Goal: Task Accomplishment & Management: Manage account settings

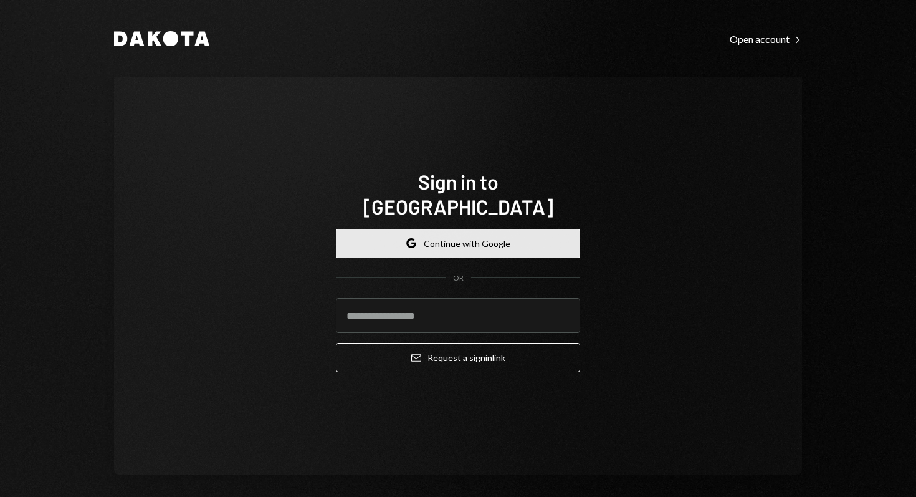
click at [419, 229] on button "Google Continue with Google" at bounding box center [458, 243] width 244 height 29
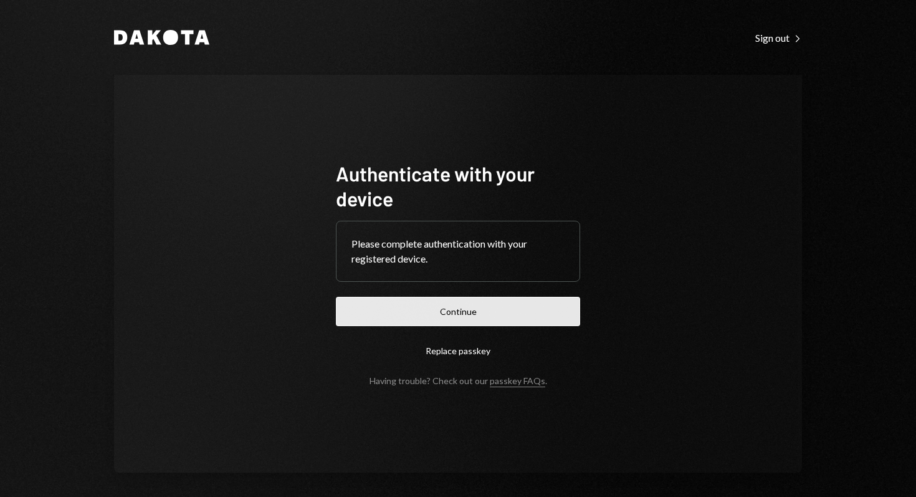
click at [441, 317] on button "Continue" at bounding box center [458, 311] width 244 height 29
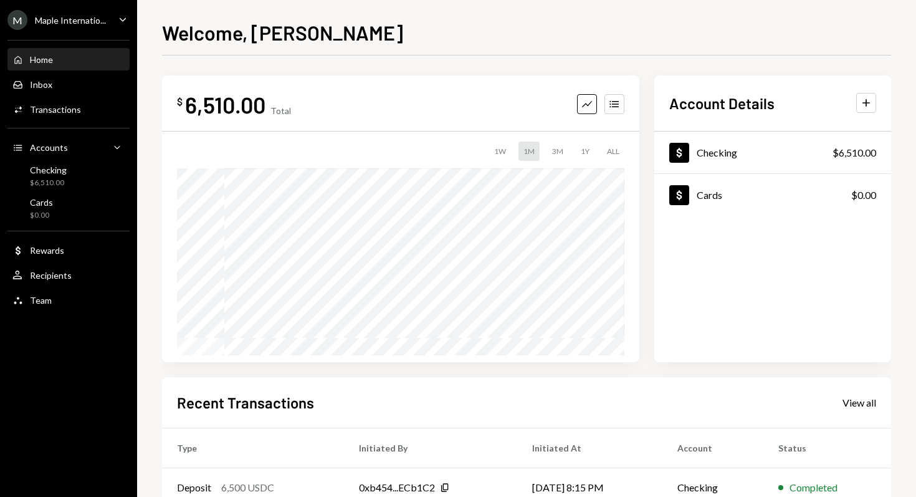
click at [87, 19] on div "Maple Internatio..." at bounding box center [70, 20] width 71 height 11
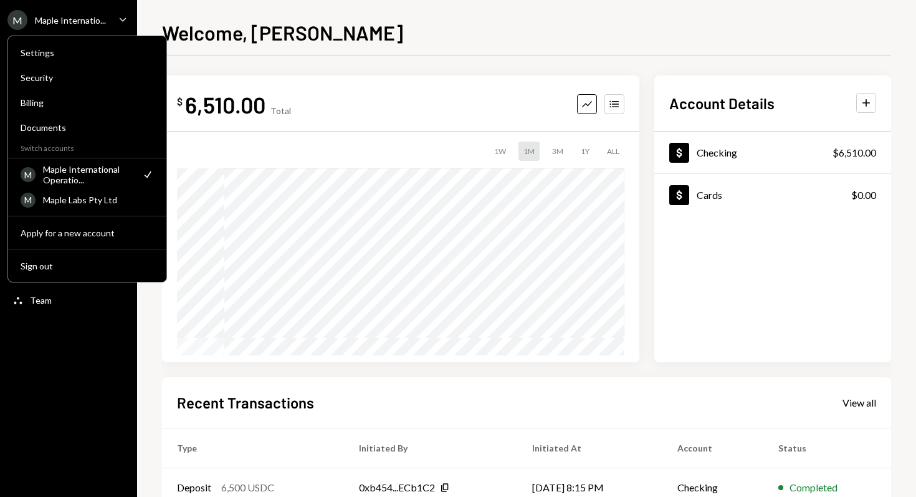
click at [70, 180] on div "Maple International Operatio..." at bounding box center [88, 174] width 91 height 21
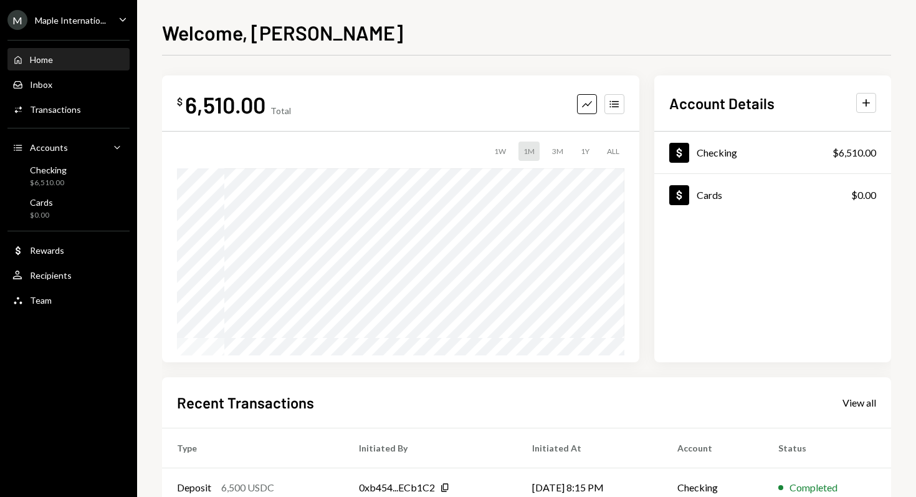
click at [434, 85] on div "$ 6,510.00 Total Graph Accounts 1W 1M 3M 1Y ALL" at bounding box center [400, 218] width 477 height 287
click at [56, 116] on div "Activities Transactions" at bounding box center [68, 109] width 112 height 21
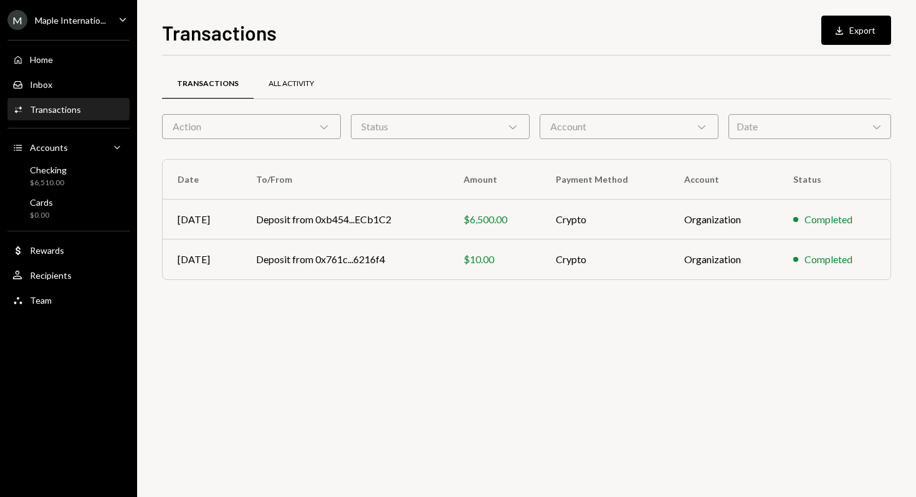
click at [277, 86] on div "All Activity" at bounding box center [291, 84] width 45 height 11
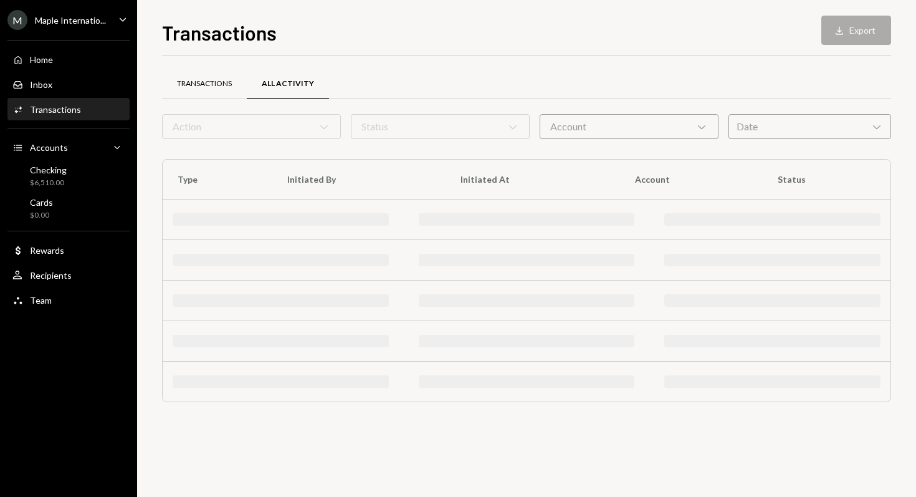
click at [186, 89] on div "Transactions" at bounding box center [204, 84] width 85 height 30
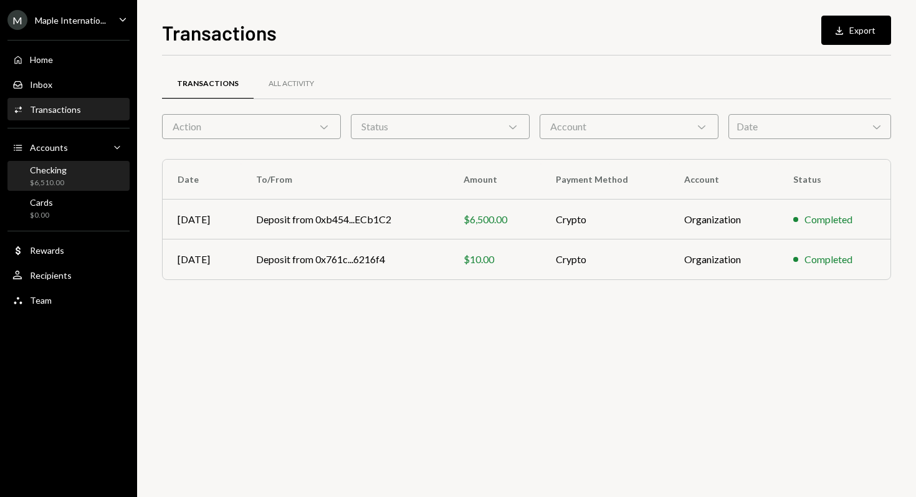
click at [47, 170] on div "Checking" at bounding box center [48, 170] width 37 height 11
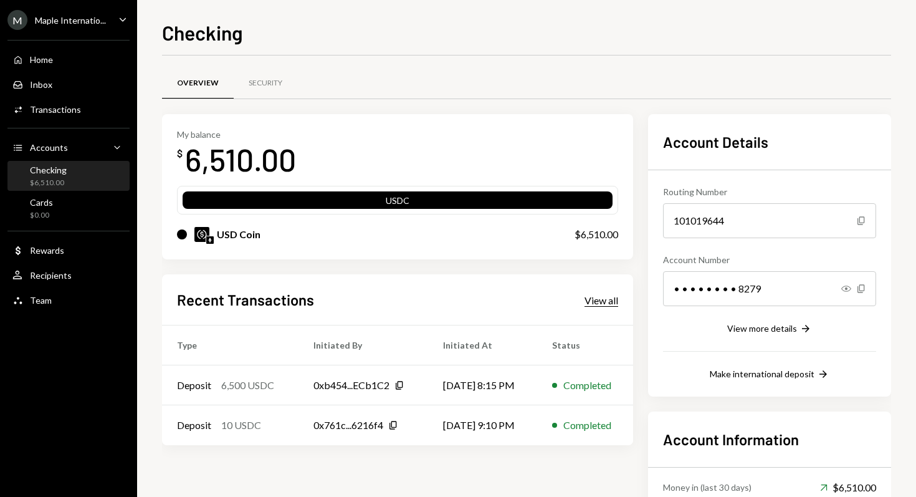
click at [585, 300] on div "View all" at bounding box center [602, 300] width 34 height 12
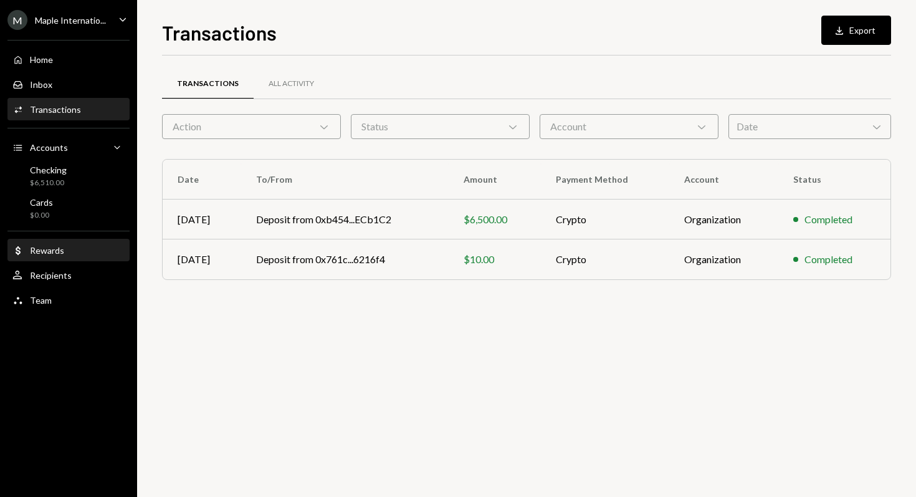
click at [72, 251] on div "Dollar Rewards" at bounding box center [68, 250] width 112 height 11
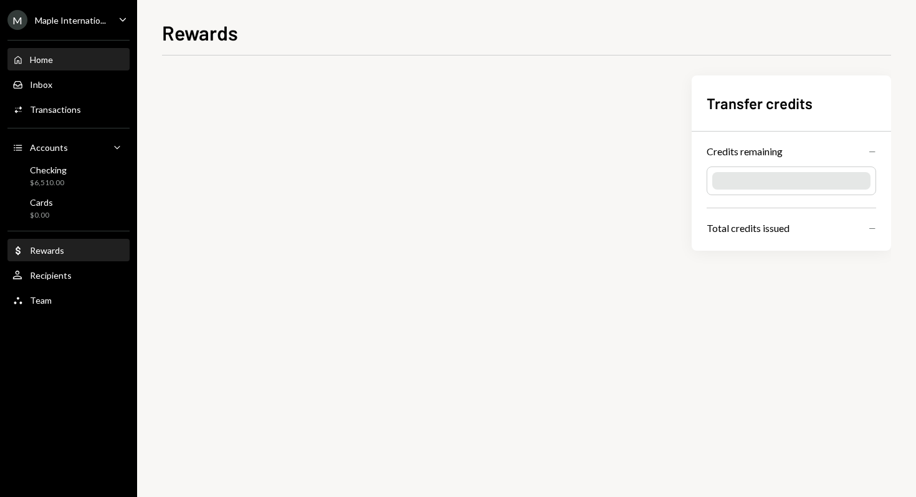
click at [57, 58] on div "Home Home" at bounding box center [68, 59] width 112 height 11
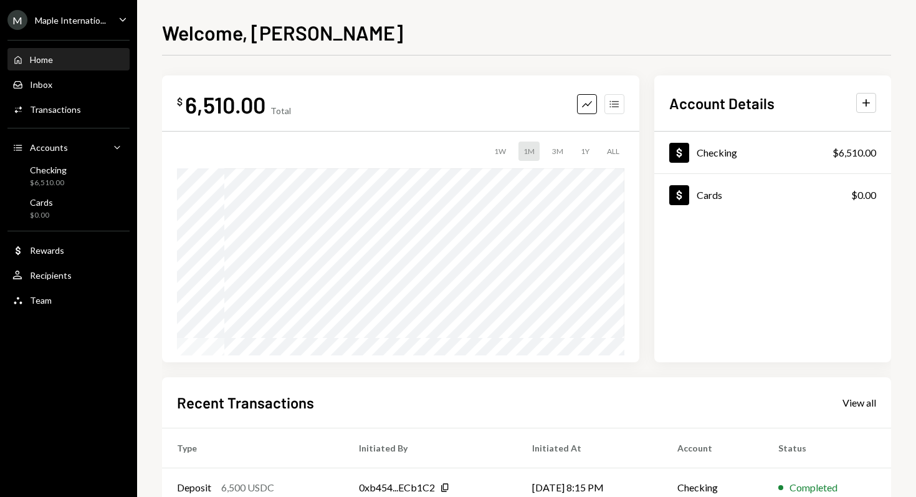
click at [618, 101] on icon "Accounts" at bounding box center [614, 104] width 12 height 12
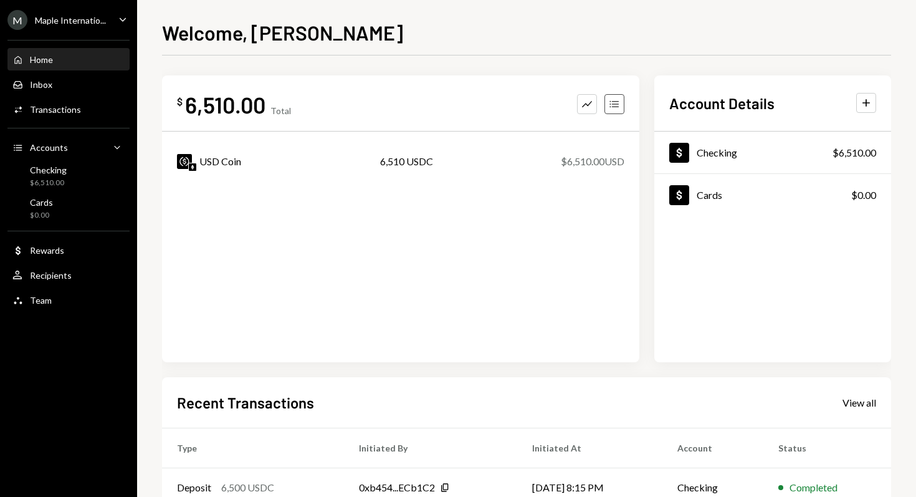
click at [618, 101] on icon "Accounts" at bounding box center [614, 104] width 12 height 12
click at [586, 103] on icon "Graph" at bounding box center [587, 104] width 12 height 12
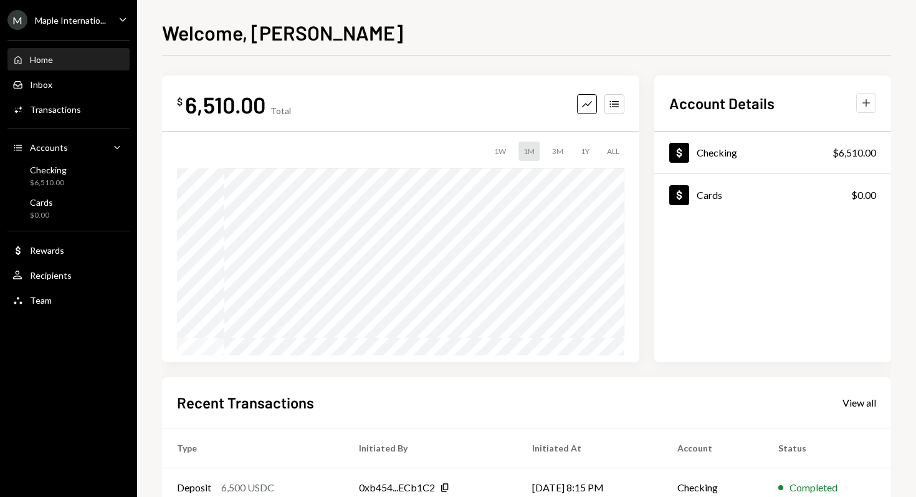
click at [869, 103] on icon "button" at bounding box center [866, 102] width 7 height 7
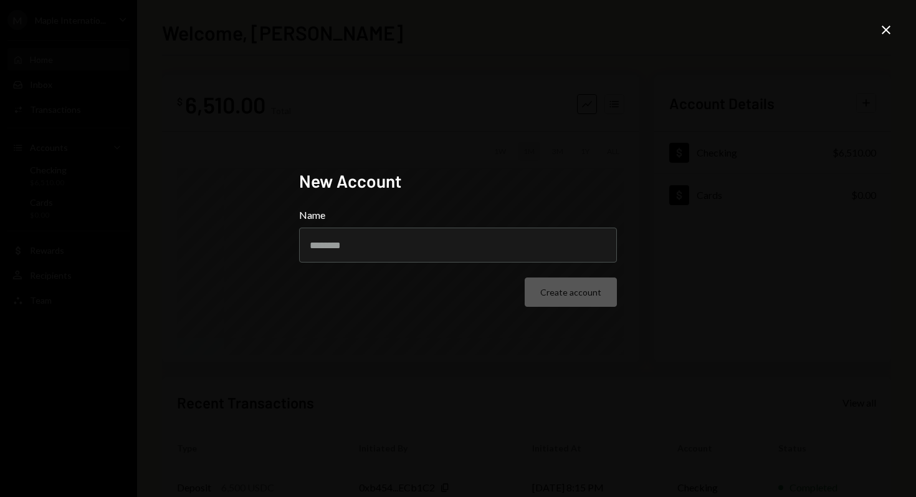
click at [879, 28] on icon "Close" at bounding box center [886, 29] width 15 height 15
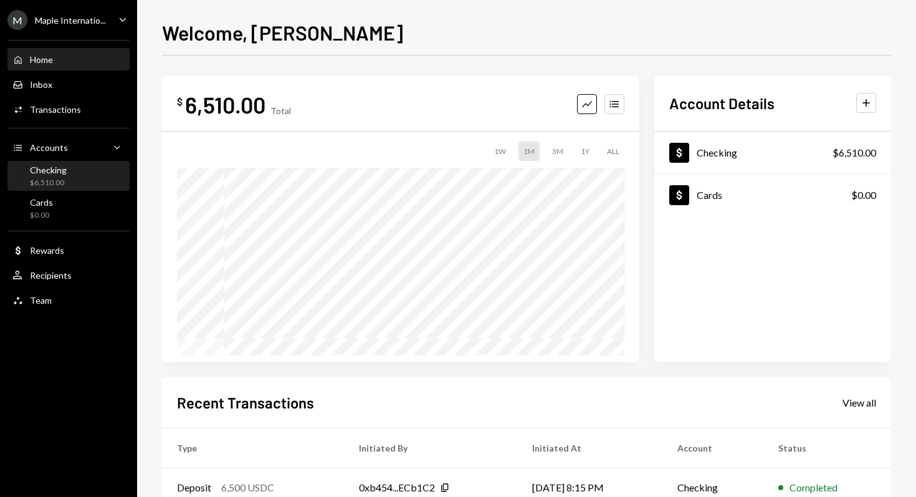
click at [39, 168] on div "Checking" at bounding box center [48, 170] width 37 height 11
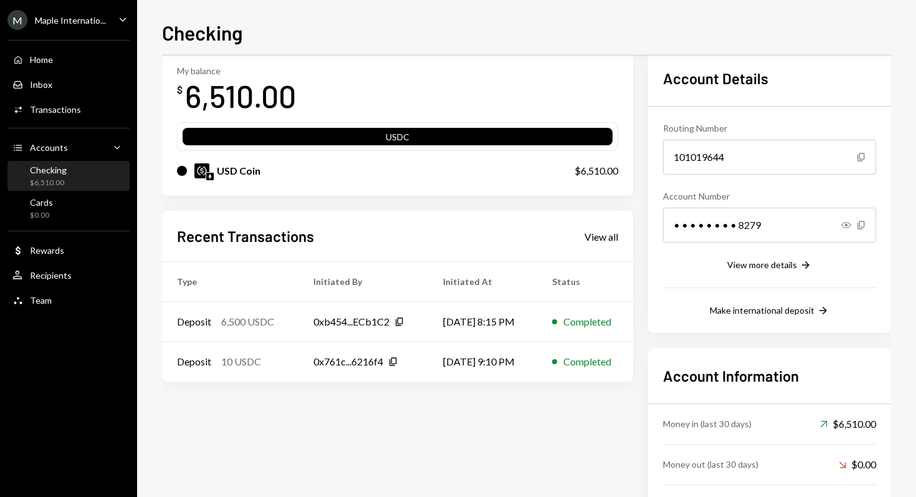
scroll to position [121, 0]
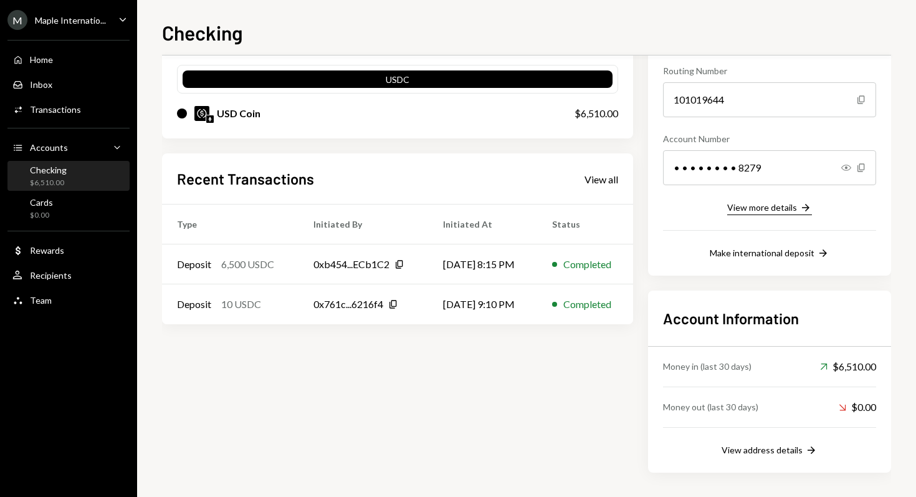
click at [759, 214] on button "View more details Right Arrow" at bounding box center [769, 208] width 85 height 14
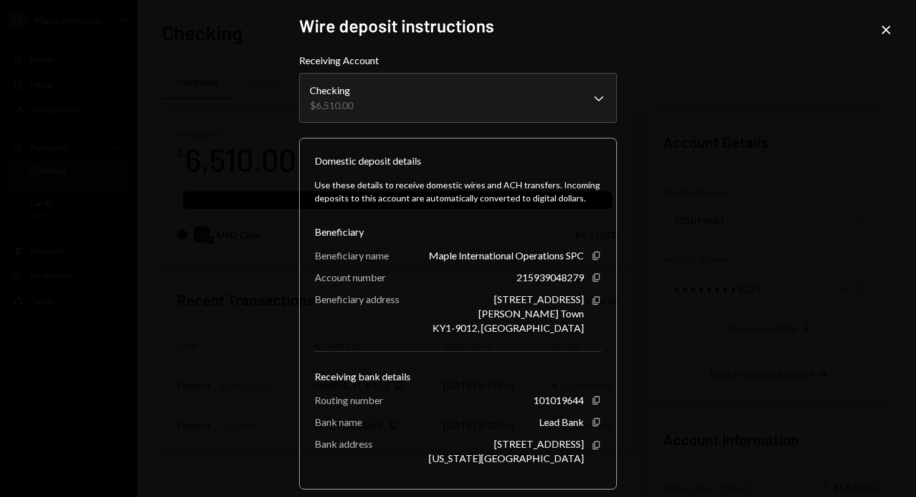
scroll to position [121, 0]
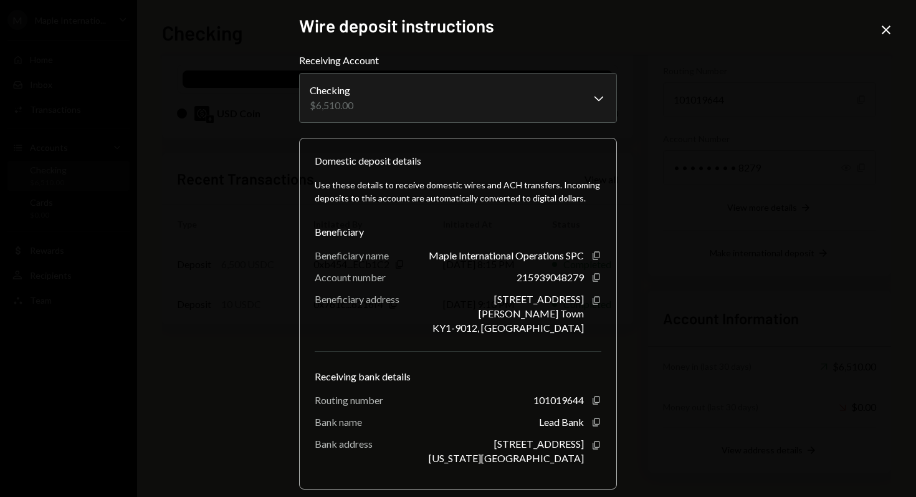
click at [886, 32] on icon "Close" at bounding box center [886, 29] width 15 height 15
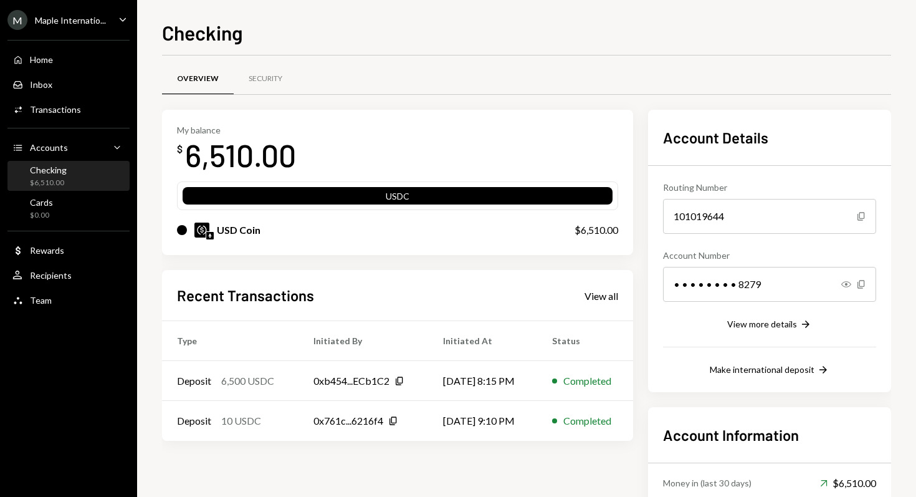
scroll to position [0, 0]
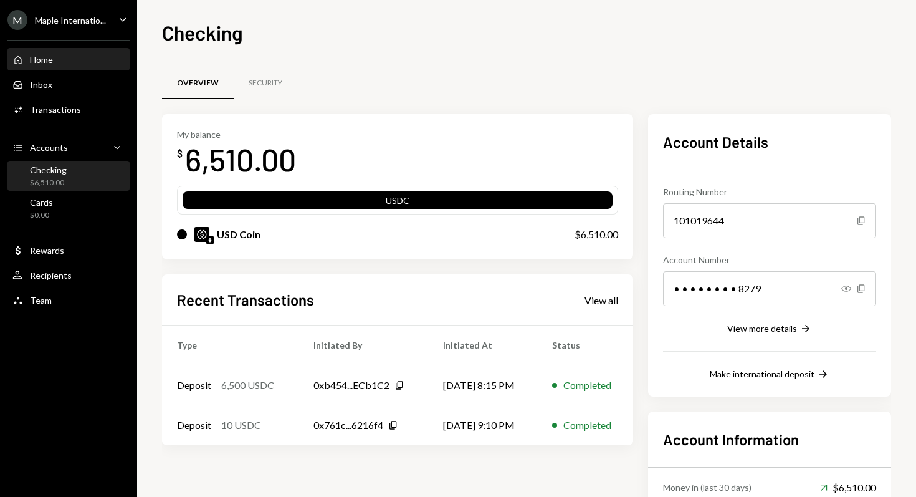
click at [72, 59] on div "Home Home" at bounding box center [68, 59] width 112 height 11
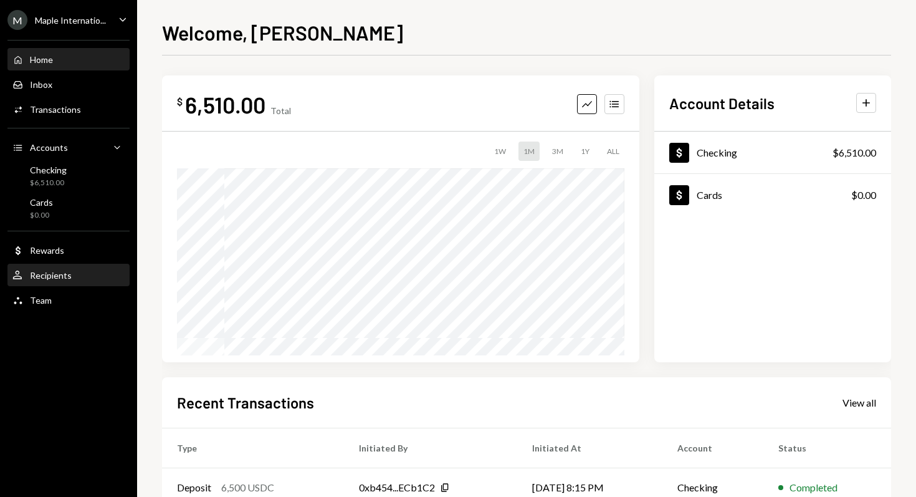
click at [79, 279] on div "User Recipients" at bounding box center [68, 275] width 112 height 11
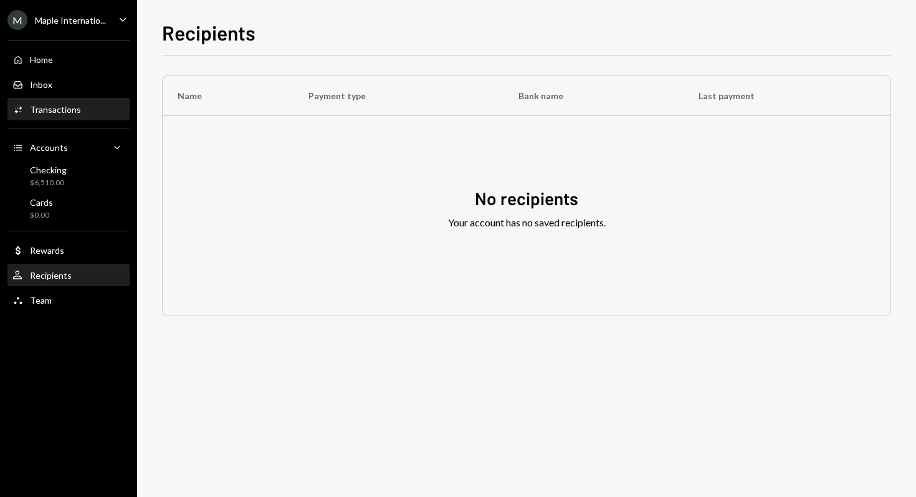
click at [83, 110] on div "Activities Transactions" at bounding box center [68, 109] width 112 height 11
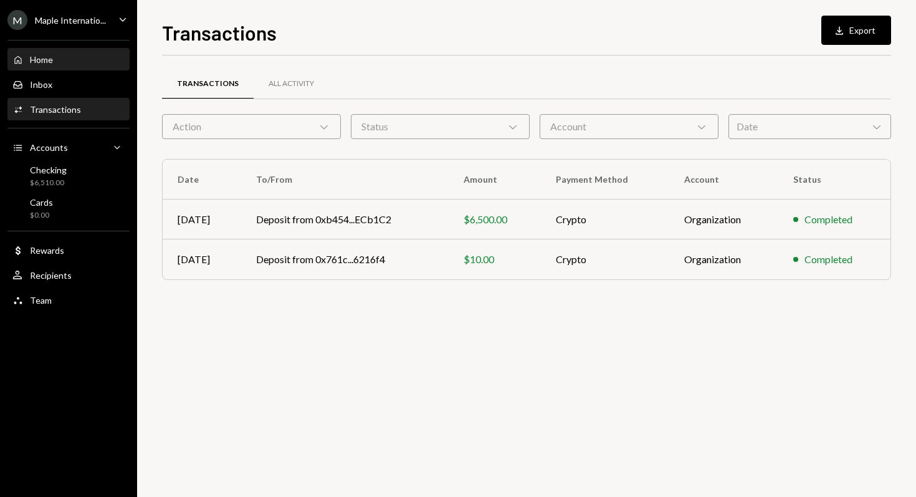
click at [70, 55] on div "Home Home" at bounding box center [68, 59] width 112 height 11
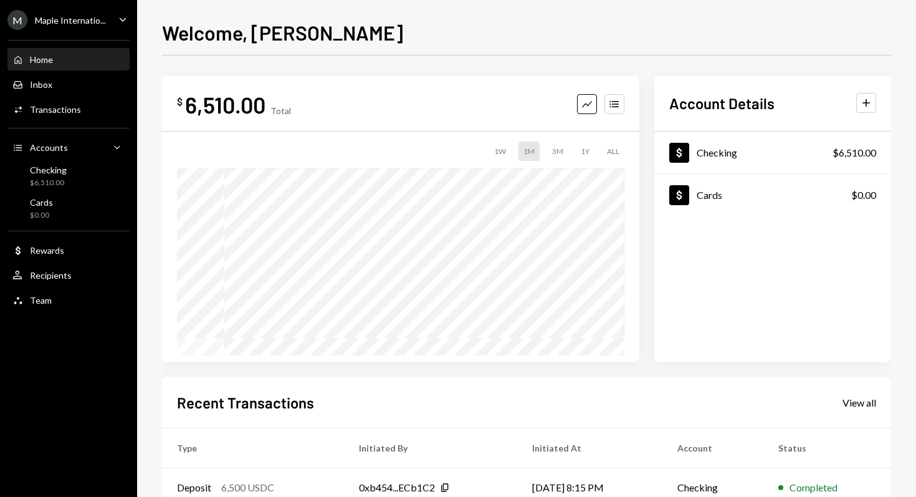
click at [102, 17] on div "Maple Internatio..." at bounding box center [70, 20] width 71 height 11
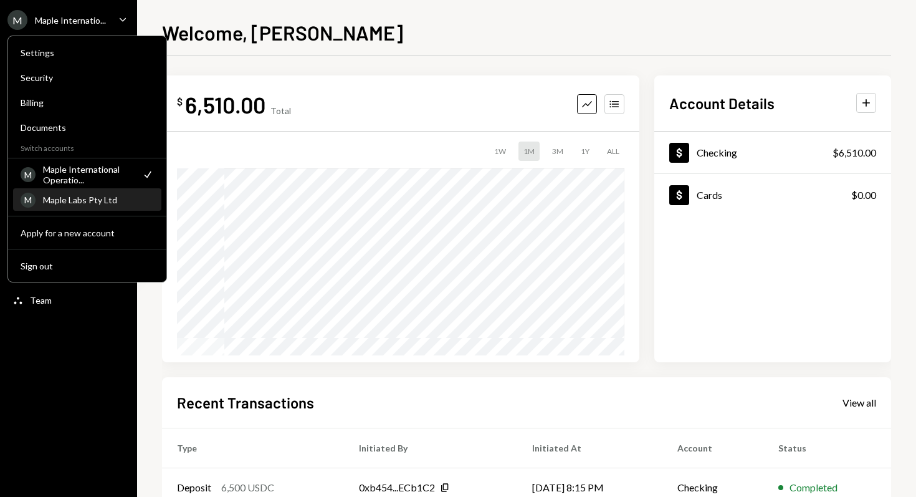
click at [82, 193] on div "M Maple Labs Pty Ltd" at bounding box center [87, 199] width 133 height 21
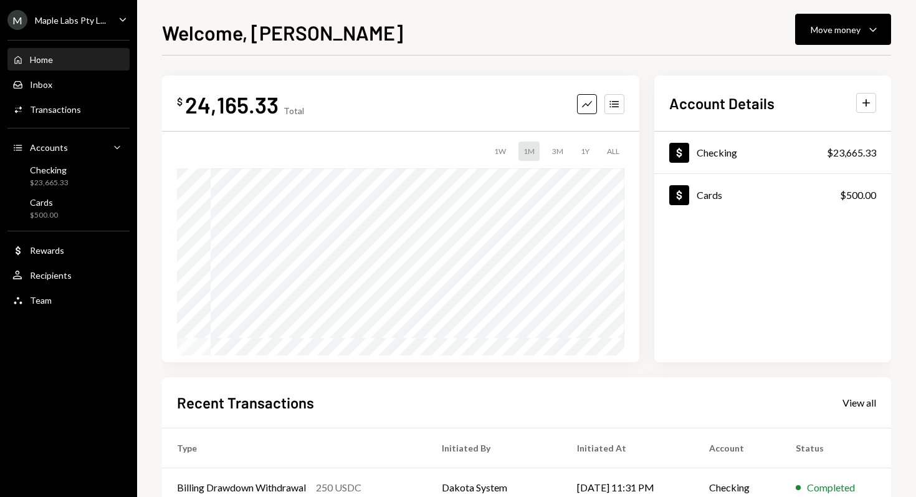
click at [112, 18] on div "M Maple Labs Pty L... Caret Down" at bounding box center [68, 20] width 137 height 20
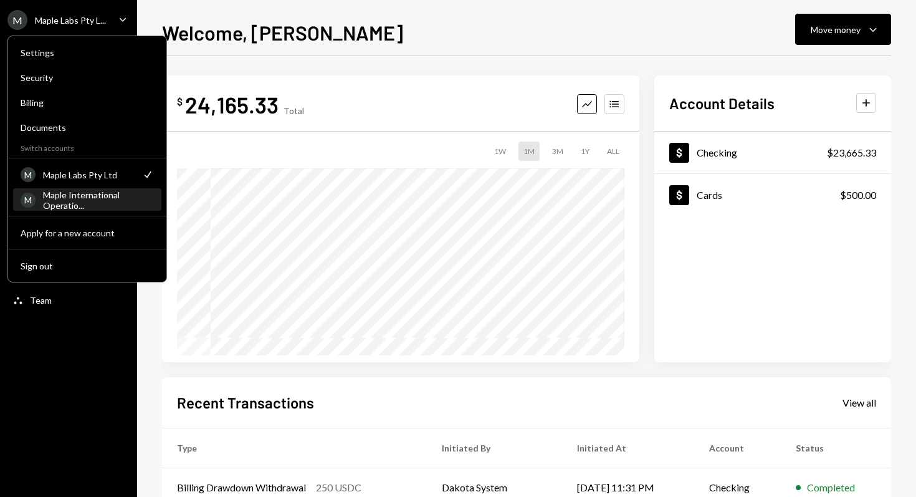
click at [74, 199] on div "Maple International Operatio..." at bounding box center [98, 199] width 111 height 21
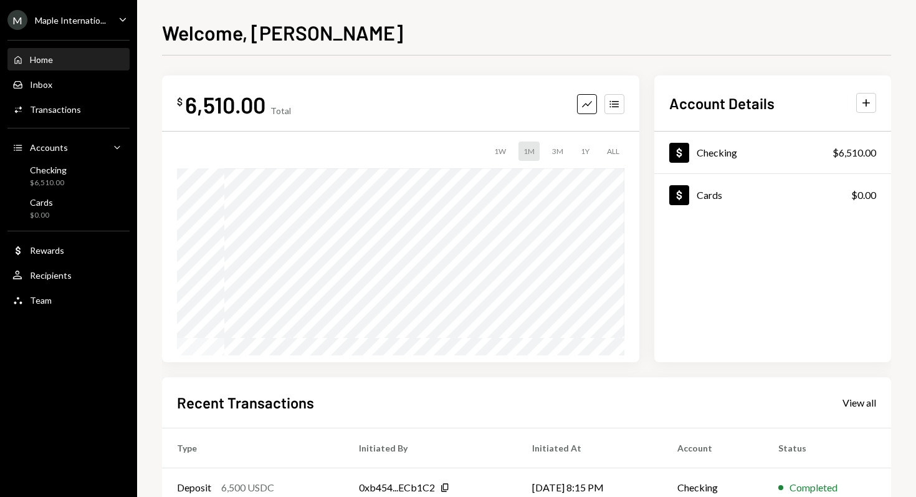
click at [89, 18] on div "Maple Internatio..." at bounding box center [70, 20] width 71 height 11
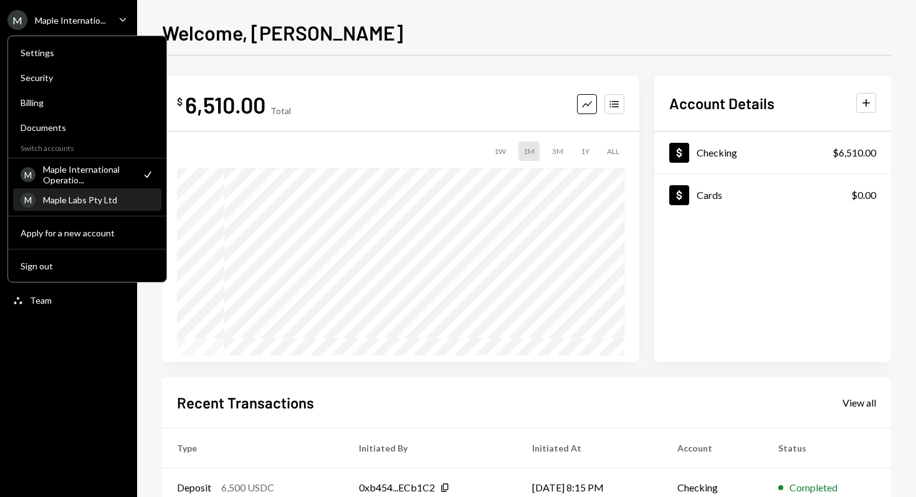
click at [45, 196] on div "Maple Labs Pty Ltd" at bounding box center [98, 199] width 111 height 11
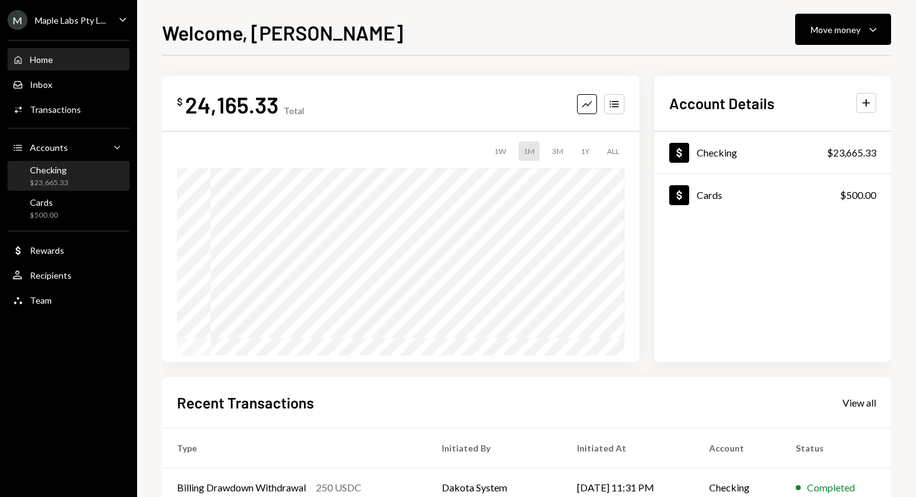
click at [52, 171] on div "Checking" at bounding box center [49, 170] width 39 height 11
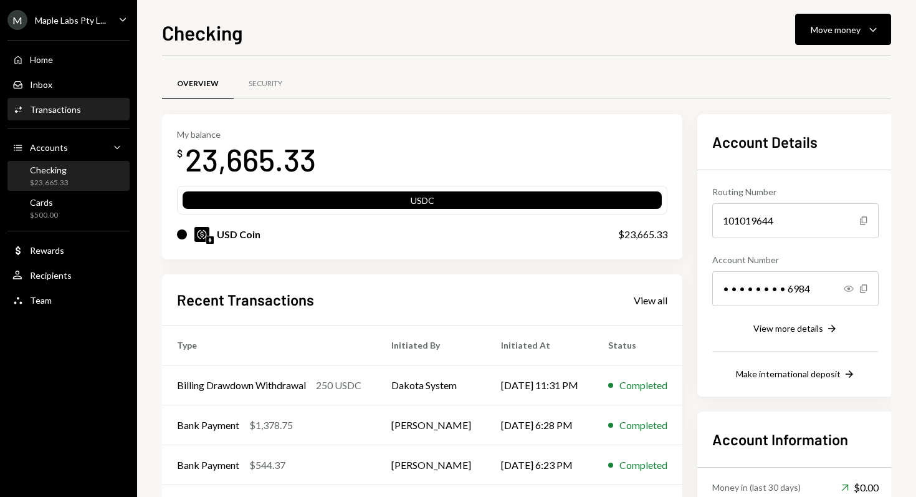
click at [89, 117] on div "Activities Transactions" at bounding box center [68, 109] width 112 height 21
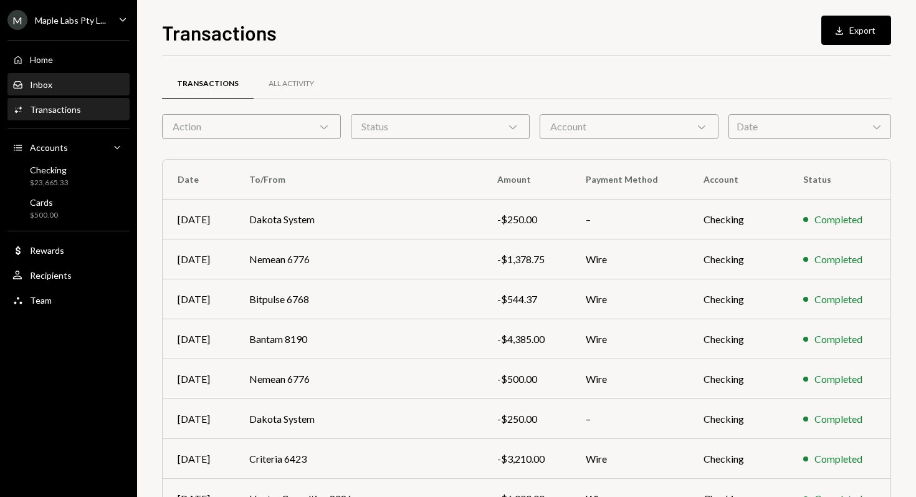
click at [59, 85] on div "Inbox Inbox" at bounding box center [68, 84] width 112 height 11
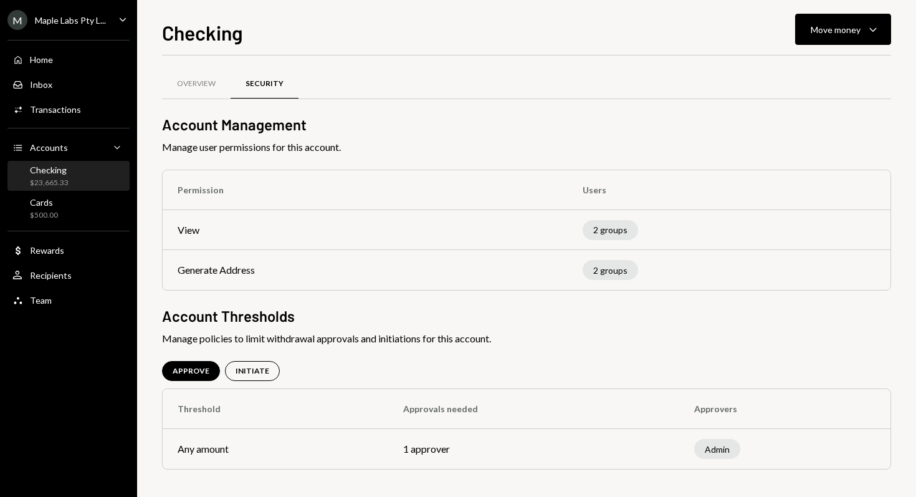
click at [208, 278] on td "Generate Address" at bounding box center [365, 270] width 405 height 40
click at [605, 269] on div "2 groups" at bounding box center [610, 270] width 55 height 20
click at [606, 227] on div "2 groups" at bounding box center [610, 230] width 55 height 20
click at [187, 84] on div "Overview" at bounding box center [196, 84] width 39 height 11
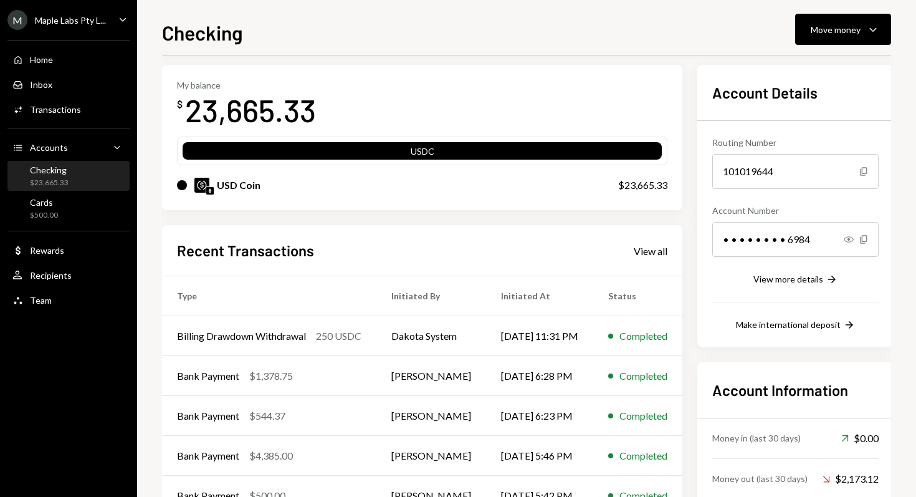
scroll to position [122, 0]
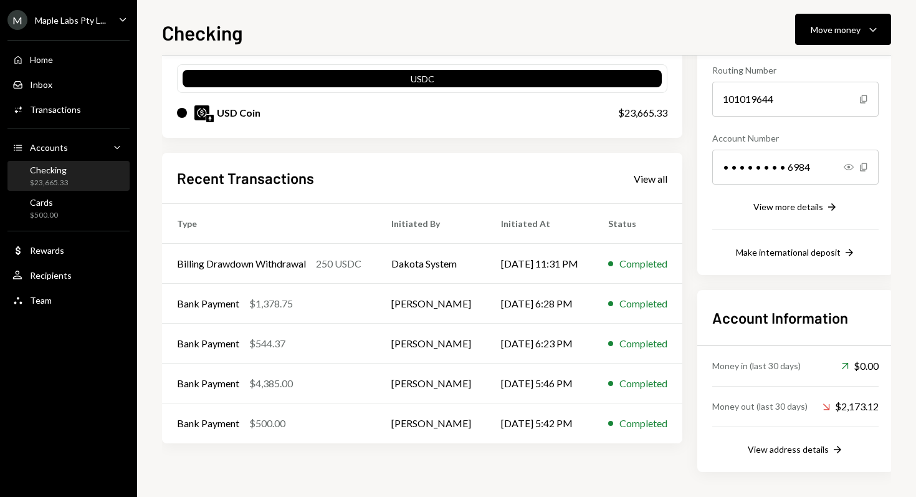
click at [36, 225] on div "Home Home Inbox Inbox Activities Transactions Accounts Accounts Caret Down Chec…" at bounding box center [68, 172] width 137 height 281
click at [48, 299] on div "Team" at bounding box center [41, 300] width 22 height 11
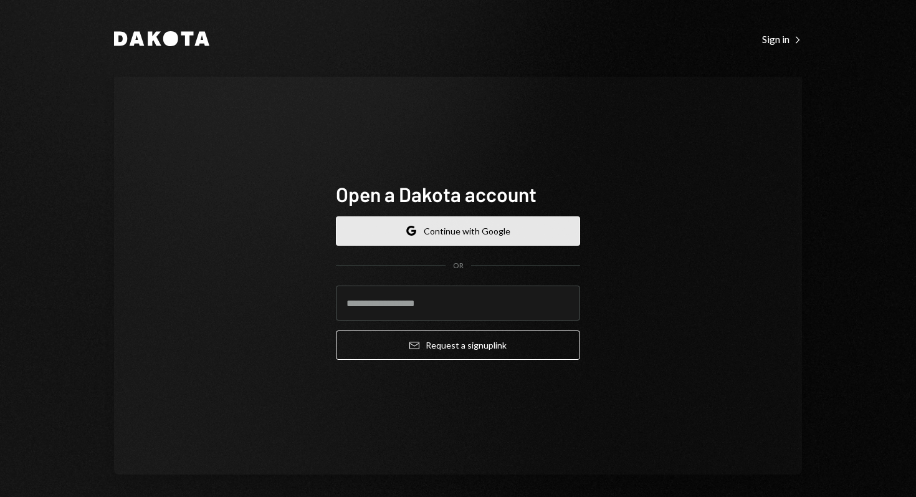
click at [467, 221] on button "Google Continue with Google" at bounding box center [458, 230] width 244 height 29
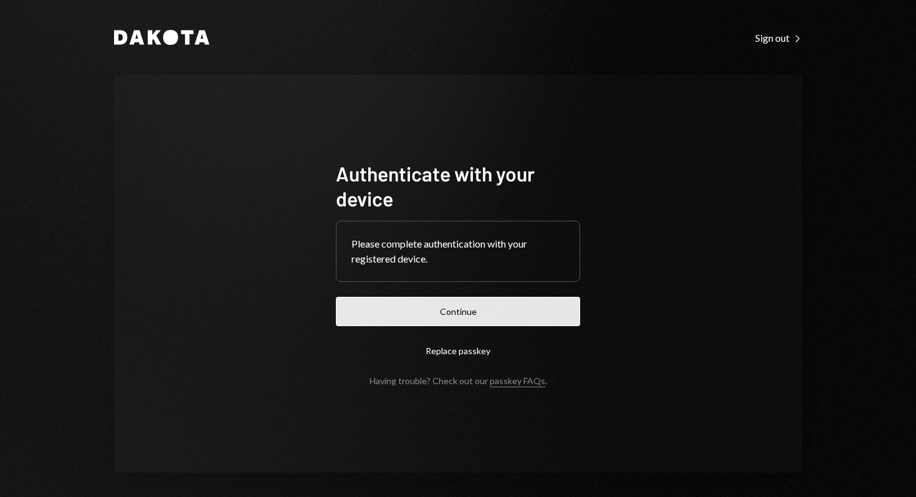
click at [447, 317] on button "Continue" at bounding box center [458, 311] width 244 height 29
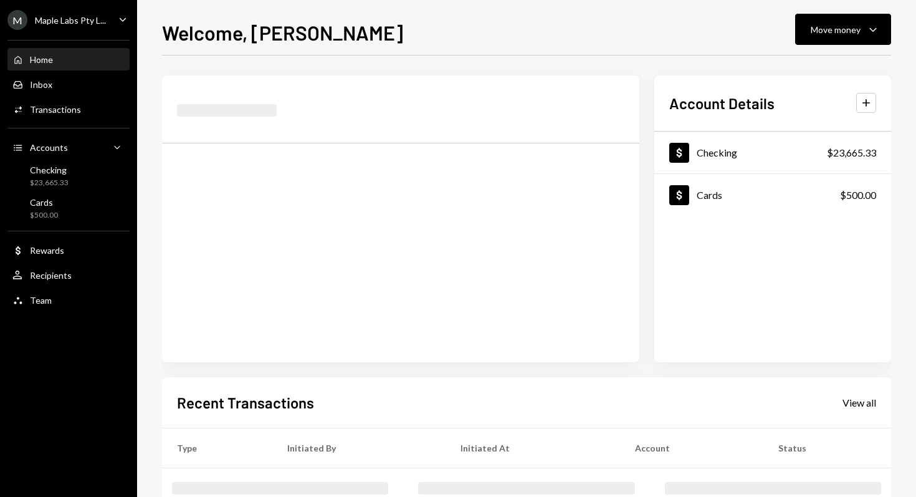
click at [86, 16] on div "Maple Labs Pty L..." at bounding box center [70, 20] width 71 height 11
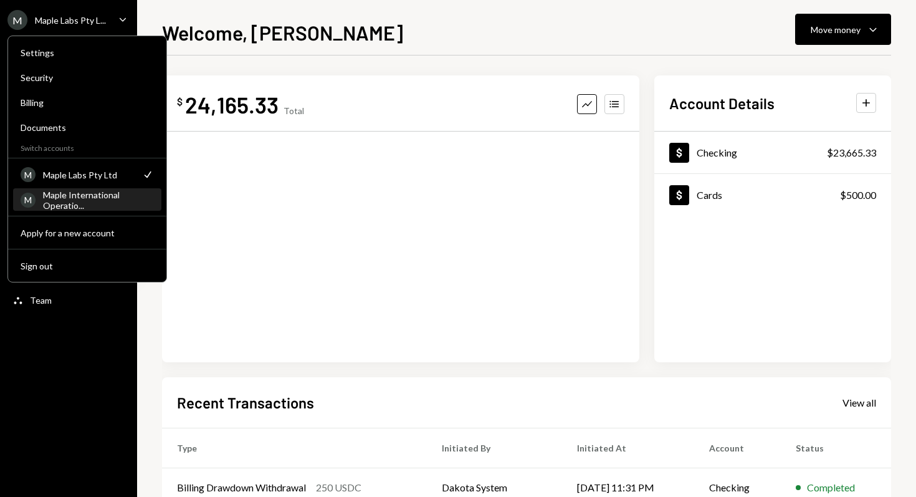
click at [93, 204] on div "Maple International Operatio..." at bounding box center [98, 199] width 111 height 21
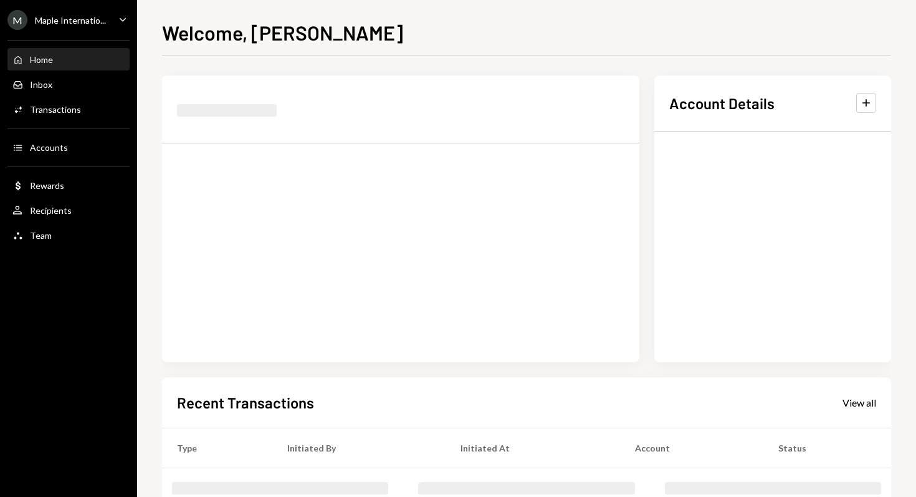
click at [92, 17] on div "Maple Internatio..." at bounding box center [70, 20] width 71 height 11
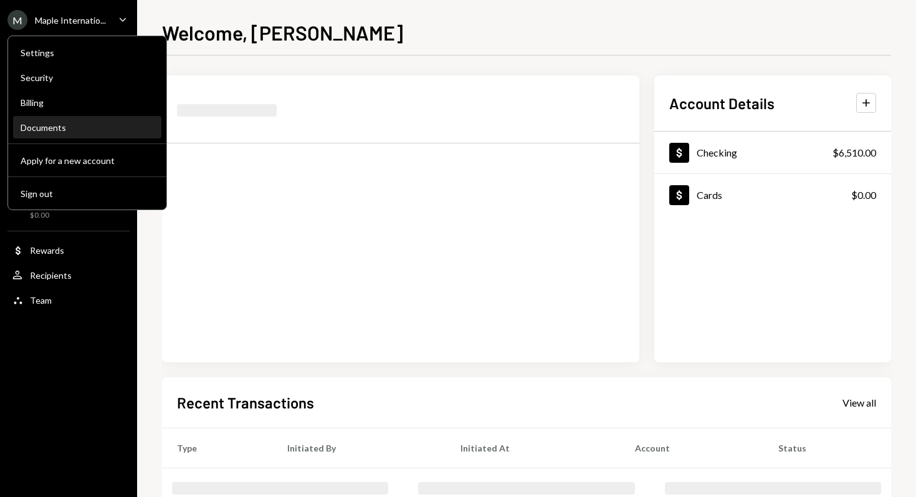
click at [85, 128] on div "Documents" at bounding box center [87, 127] width 133 height 11
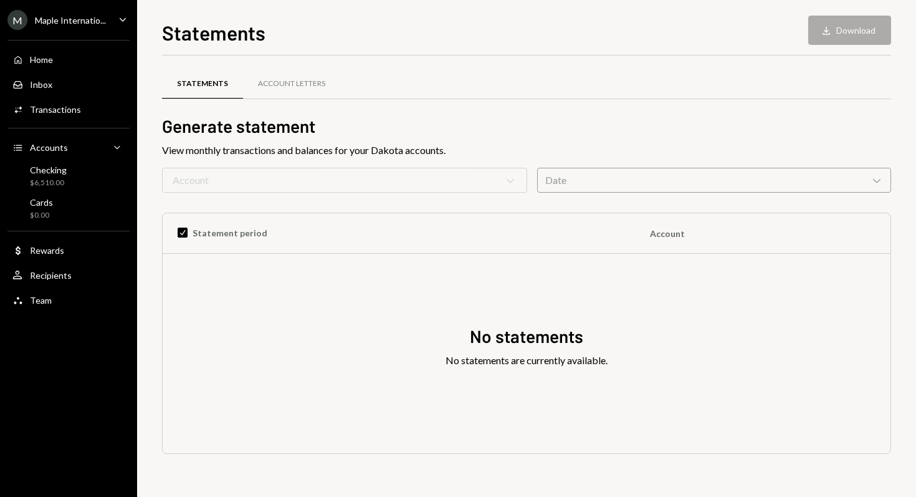
click at [259, 269] on div "No statements No statements are currently available." at bounding box center [527, 353] width 728 height 199
click at [86, 22] on div "Maple Internatio..." at bounding box center [70, 20] width 71 height 11
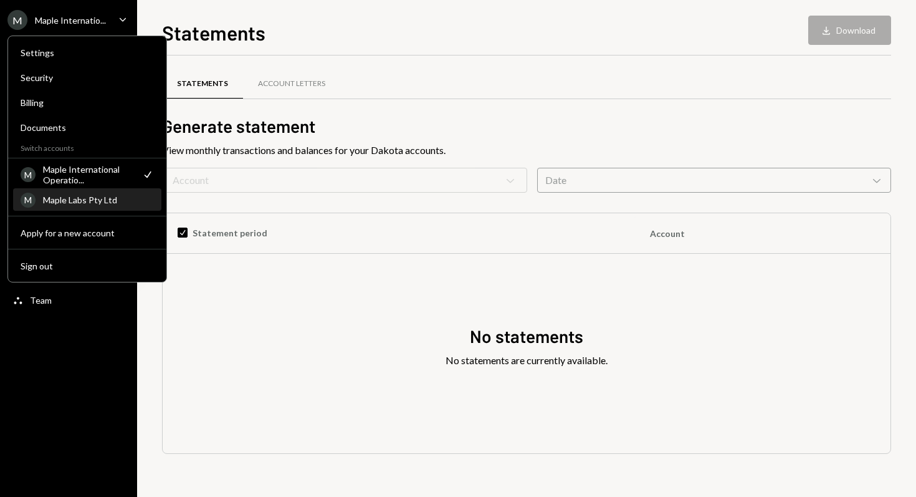
click at [104, 202] on div "Maple Labs Pty Ltd" at bounding box center [98, 199] width 111 height 11
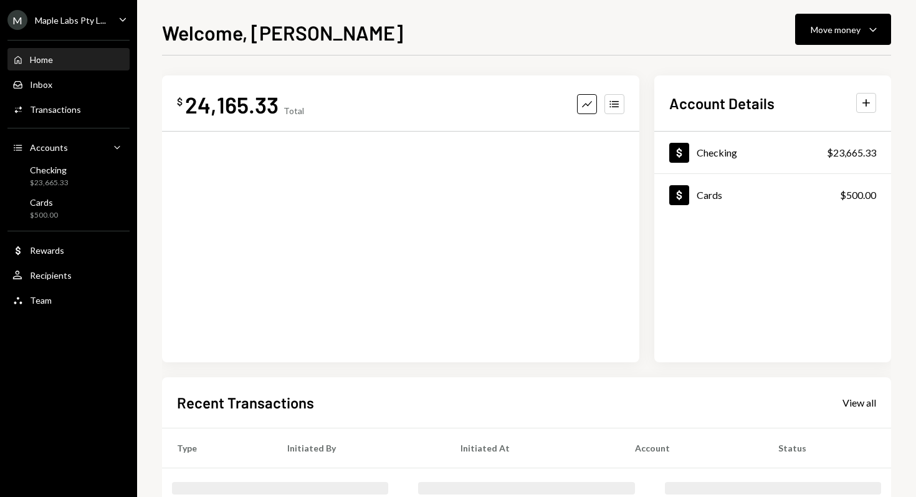
click at [97, 19] on div "Maple Labs Pty L..." at bounding box center [70, 20] width 71 height 11
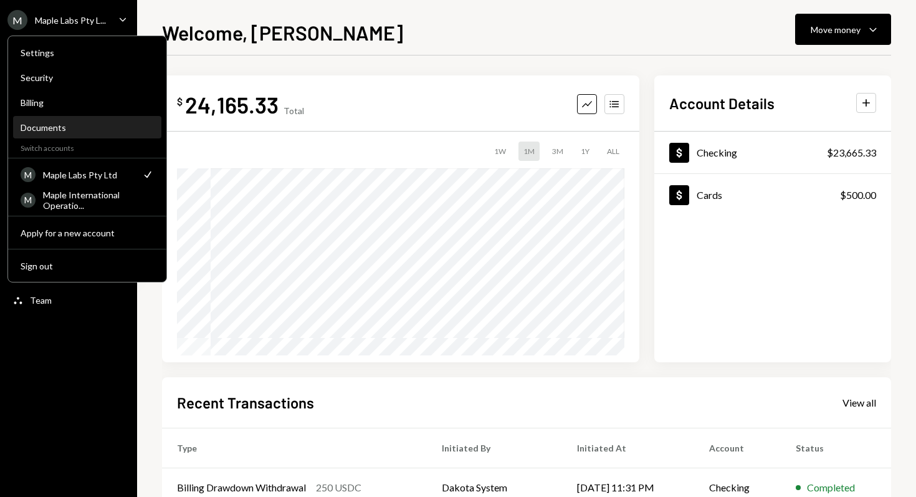
click at [90, 123] on div "Documents" at bounding box center [87, 127] width 133 height 11
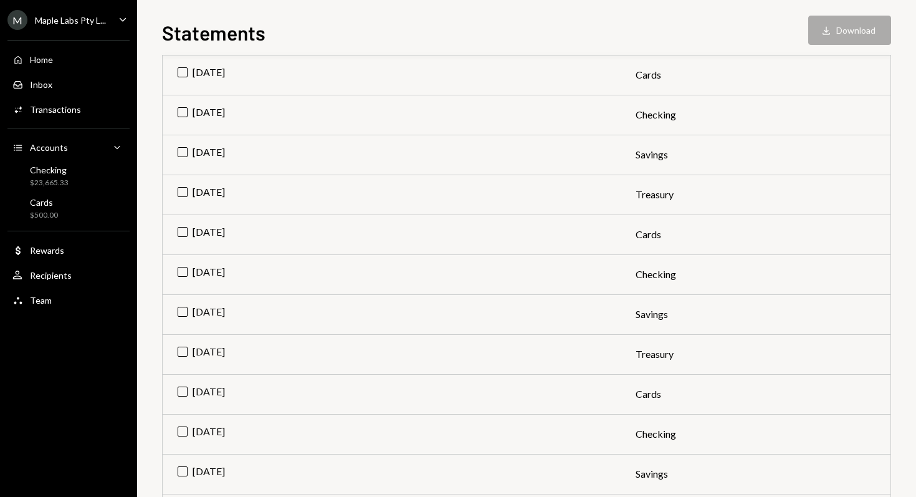
scroll to position [203, 0]
